Goal: Register for event/course

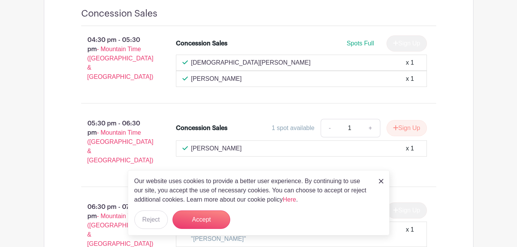
scroll to position [516, 0]
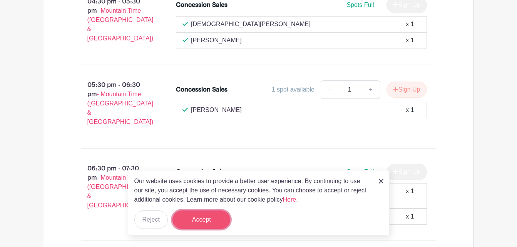
click at [192, 223] on button "Accept" at bounding box center [201, 220] width 58 height 18
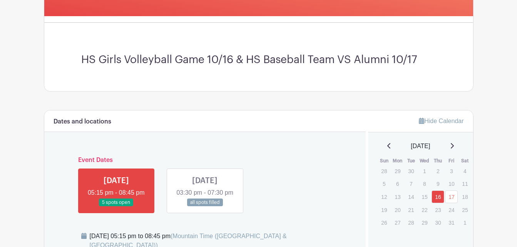
scroll to position [192, 0]
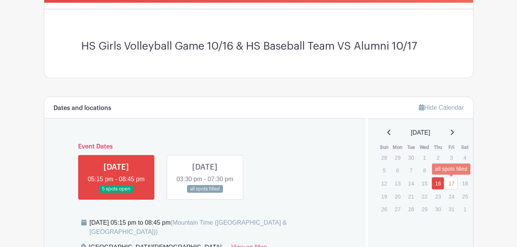
click at [451, 187] on link "17" at bounding box center [451, 183] width 13 height 13
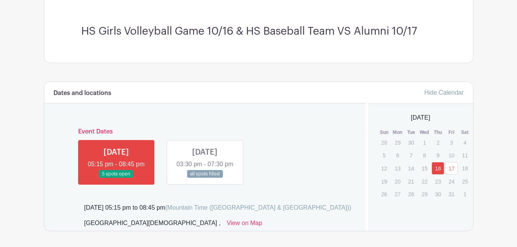
scroll to position [192, 0]
click at [205, 178] on link at bounding box center [205, 178] width 0 height 0
